Goal: Navigation & Orientation: Understand site structure

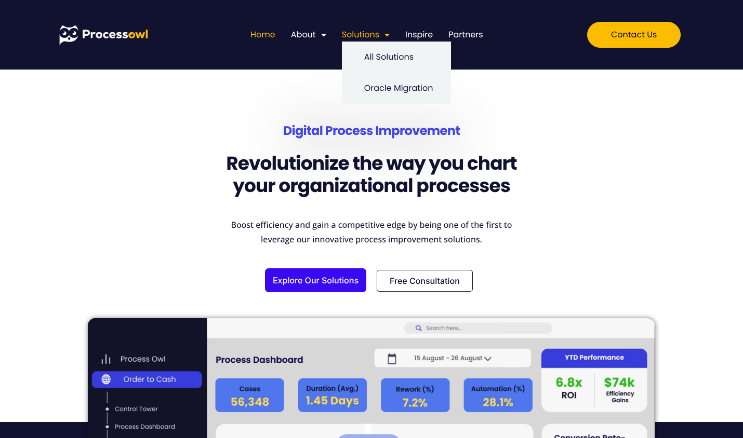
click at [361, 34] on link "Solutions" at bounding box center [366, 35] width 48 height 14
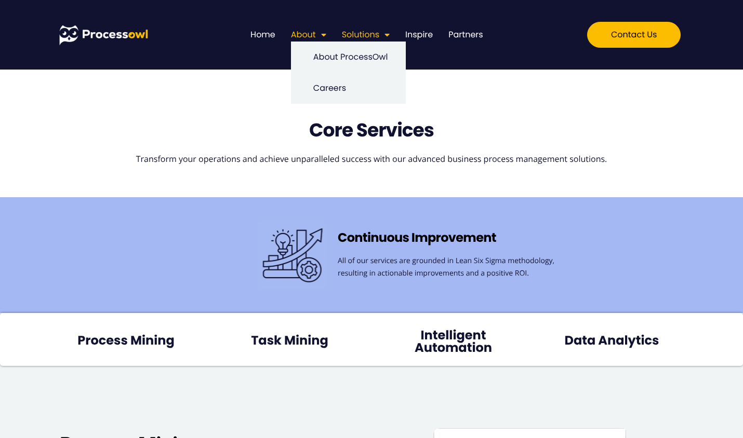
click at [312, 33] on link "About" at bounding box center [308, 35] width 35 height 14
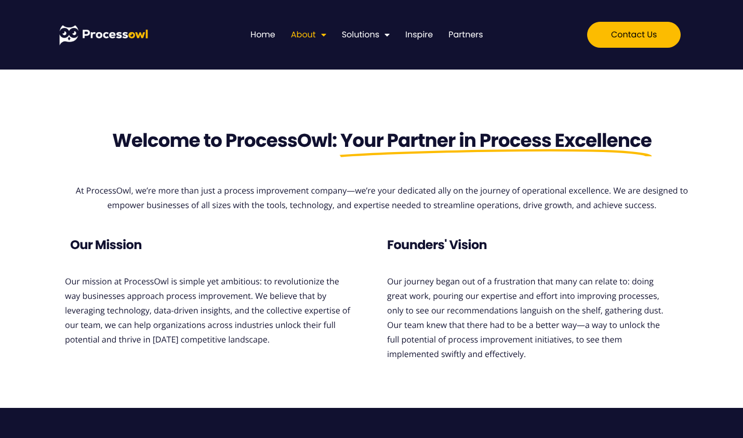
click at [391, 33] on li "Solutions All Solutions Oracle Migration" at bounding box center [365, 35] width 63 height 14
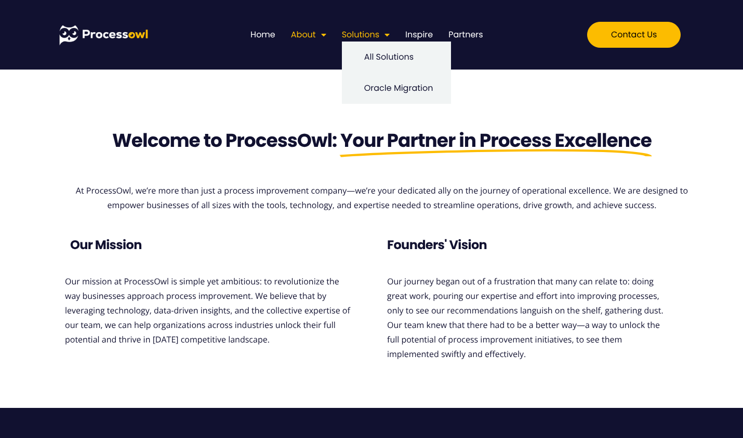
click at [386, 35] on span "Menu" at bounding box center [384, 34] width 10 height 19
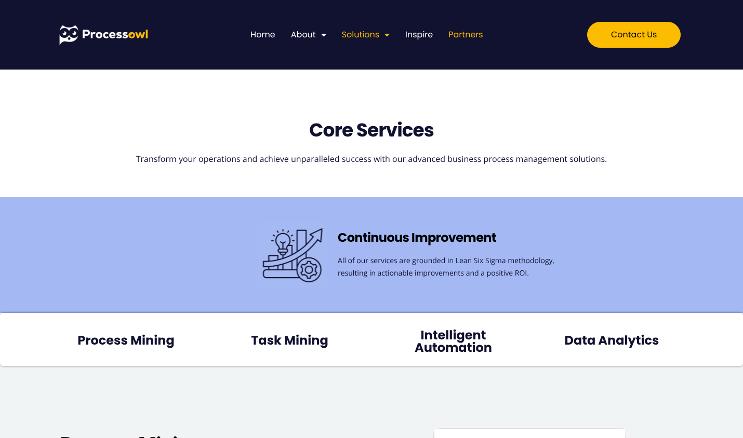
click at [466, 29] on link "Partners" at bounding box center [465, 35] width 34 height 14
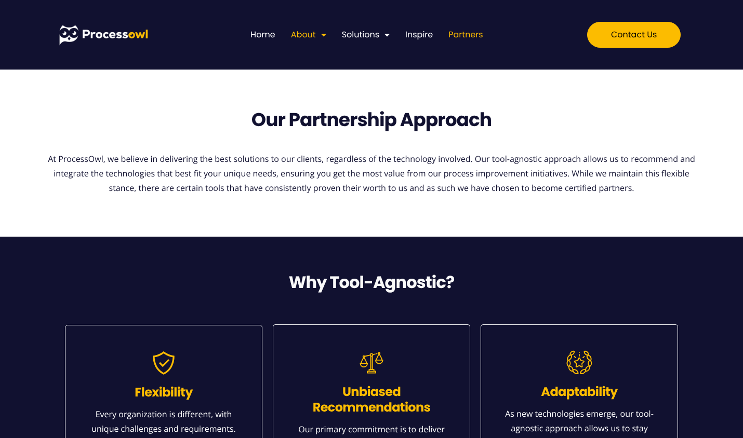
click at [304, 31] on link "About" at bounding box center [308, 35] width 35 height 14
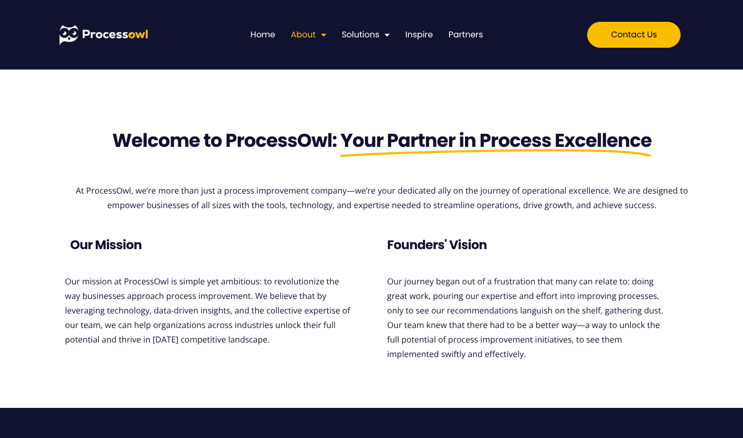
click at [279, 36] on li "Home" at bounding box center [266, 35] width 33 height 14
click at [246, 35] on div "Home About About ProcessOwl Careers Solutions All Solutions Oracle Migration In…" at bounding box center [366, 35] width 309 height 24
click at [268, 35] on link "Home" at bounding box center [262, 35] width 25 height 14
